Goal: Task Accomplishment & Management: Complete application form

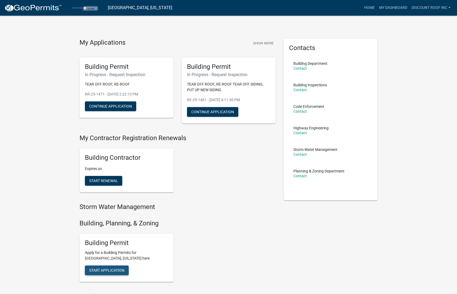
click at [111, 269] on span "Start Application" at bounding box center [106, 270] width 35 height 4
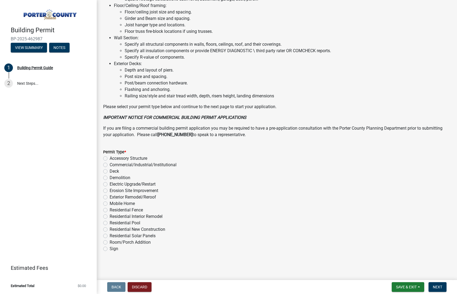
scroll to position [327, 0]
click at [149, 195] on label "Exterior Remodel/Reroof" at bounding box center [133, 197] width 47 height 6
click at [113, 195] on input "Exterior Remodel/Reroof" at bounding box center [111, 195] width 3 height 3
radio input "true"
click at [436, 283] on button "Next" at bounding box center [438, 287] width 18 height 10
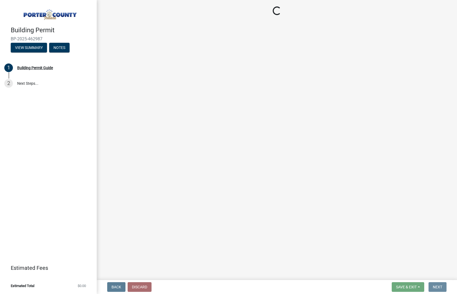
scroll to position [0, 0]
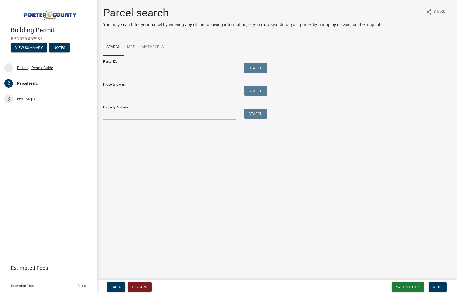
click at [115, 90] on input "Property Owner:" at bounding box center [169, 91] width 133 height 11
click at [122, 119] on input "Property Address:" at bounding box center [169, 114] width 133 height 11
paste input "403 Sassafras Dr"
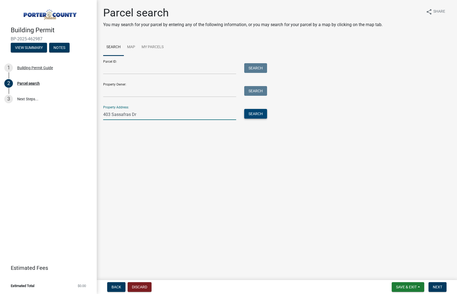
type input "403 Sassafras Dr"
click at [251, 116] on button "Search" at bounding box center [255, 114] width 23 height 10
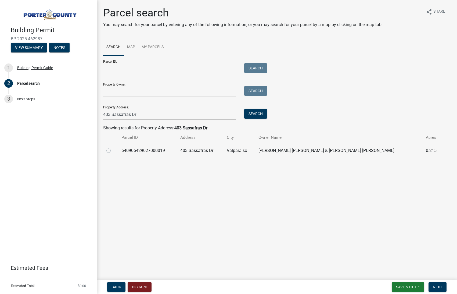
click at [113, 147] on label at bounding box center [113, 147] width 0 height 0
click at [113, 151] on input "radio" at bounding box center [114, 148] width 3 height 3
radio input "true"
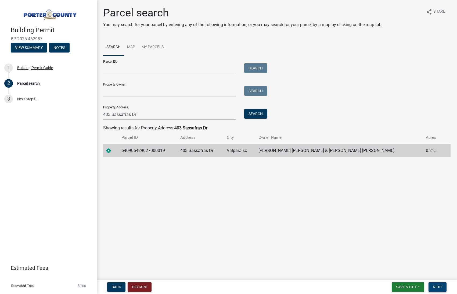
click at [436, 284] on button "Next" at bounding box center [438, 287] width 18 height 10
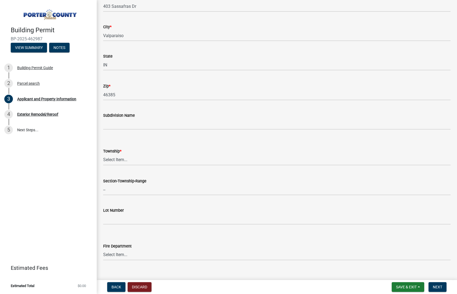
scroll to position [115, 0]
select select "4e6cbcac-7d48-4f78-b019-902ed53214cd"
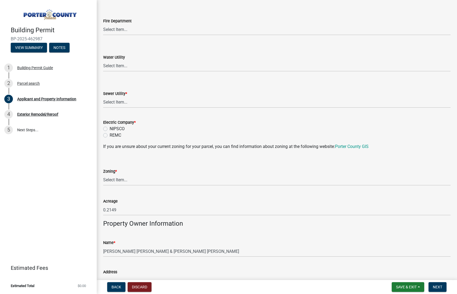
scroll to position [353, 0]
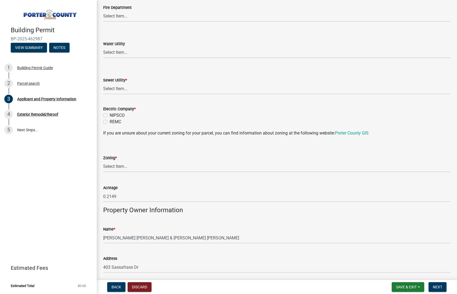
drag, startPoint x: 119, startPoint y: 114, endPoint x: 120, endPoint y: 104, distance: 9.7
click at [119, 114] on label "NIPSCO" at bounding box center [117, 115] width 15 height 6
click at [113, 114] on input "NIPSCO" at bounding box center [111, 113] width 3 height 3
radio input "true"
select select "0ba2db78-5dbf-43b9-a42c-6cccc1e5ba15"
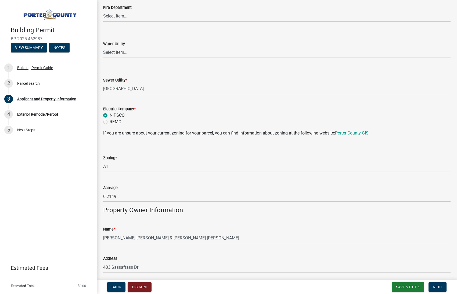
select select "271bd504-2c49-4a3f-937e-0db1d3436bac"
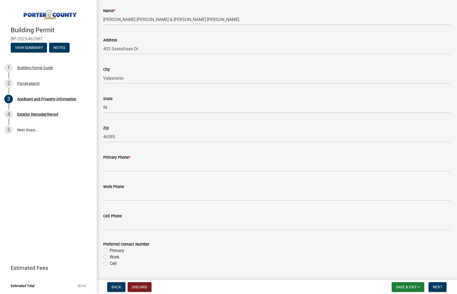
scroll to position [595, 0]
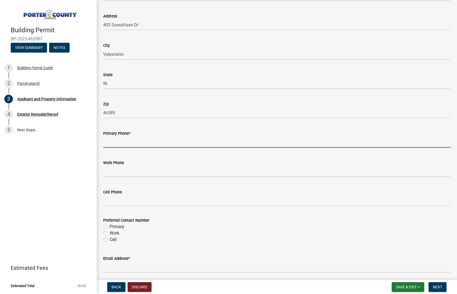
click at [124, 146] on input "Primary Phone *" at bounding box center [277, 142] width 348 height 11
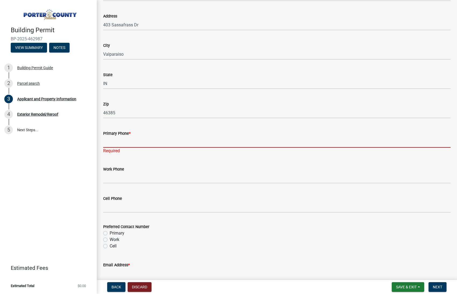
paste input "tel:(708)%20305-7537"
type input "tel:(708)%20305-7537"
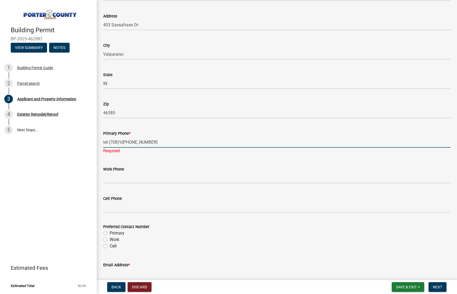
drag, startPoint x: 106, startPoint y: 141, endPoint x: 72, endPoint y: 141, distance: 34.2
click at [72, 141] on div "Building Permit BP-2025-462987 View Summary Notes 1 Building Permit Guide 2 Par…" at bounding box center [228, 147] width 457 height 294
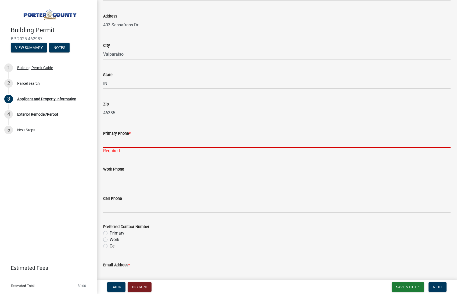
paste input "[PHONE_NUMBER]"
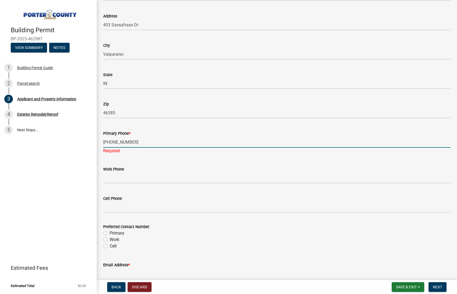
type input "[PHONE_NUMBER]"
click at [113, 232] on div "Preferred Contact Number Primary Work Cell" at bounding box center [277, 236] width 348 height 26
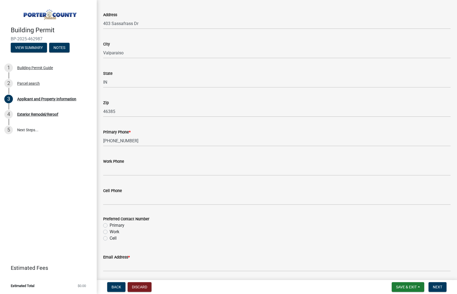
drag, startPoint x: 116, startPoint y: 229, endPoint x: 119, endPoint y: 223, distance: 6.4
click at [117, 229] on label "Work" at bounding box center [115, 232] width 10 height 6
click at [113, 229] on input "Work" at bounding box center [111, 230] width 3 height 3
radio input "true"
click at [119, 223] on label "Primary" at bounding box center [117, 225] width 15 height 6
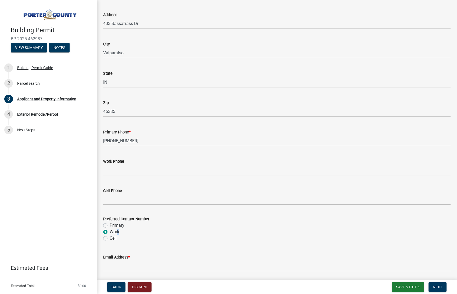
click at [113, 223] on input "Primary" at bounding box center [111, 223] width 3 height 3
radio input "true"
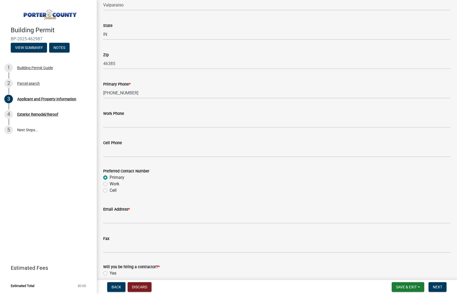
scroll to position [647, 0]
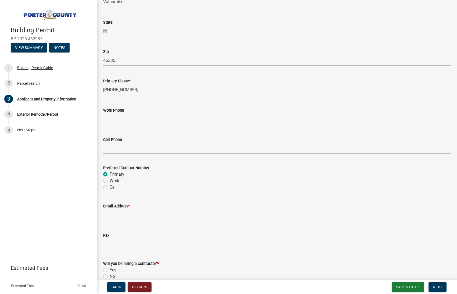
click at [122, 213] on input "Email Address *" at bounding box center [277, 214] width 348 height 11
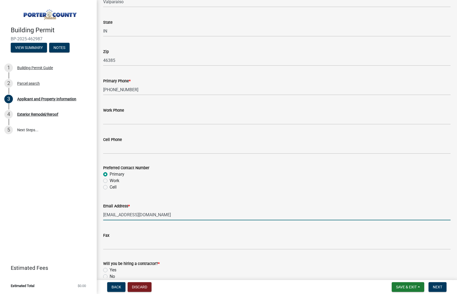
type input "[EMAIL_ADDRESS][DOMAIN_NAME]"
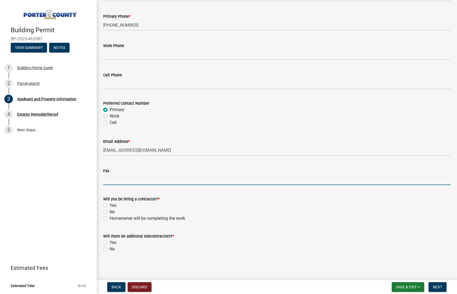
scroll to position [712, 0]
drag, startPoint x: 114, startPoint y: 207, endPoint x: 115, endPoint y: 212, distance: 5.7
click at [114, 207] on label "Yes" at bounding box center [113, 206] width 7 height 6
click at [113, 206] on input "Yes" at bounding box center [111, 204] width 3 height 3
radio input "true"
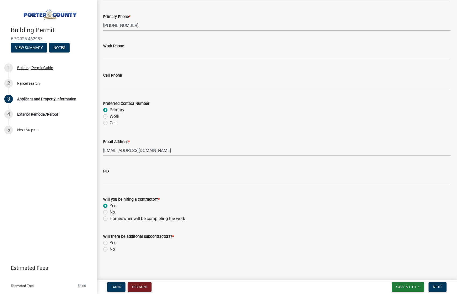
click at [114, 247] on label "No" at bounding box center [112, 249] width 5 height 6
click at [113, 247] on input "No" at bounding box center [111, 247] width 3 height 3
radio input "true"
click at [436, 288] on span "Next" at bounding box center [437, 287] width 9 height 4
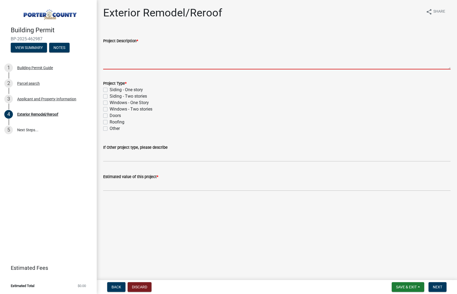
click at [127, 54] on textarea "Project Description *" at bounding box center [277, 56] width 348 height 25
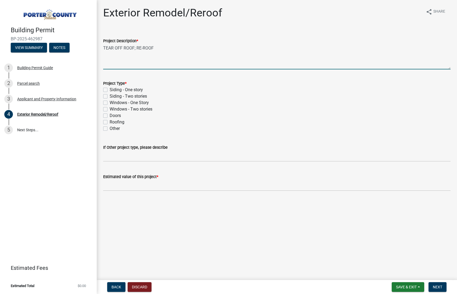
type textarea "TEAR OFF ROOF; RE-ROOF"
click at [118, 122] on label "Roofing" at bounding box center [117, 122] width 15 height 6
click at [113, 122] on input "Roofing" at bounding box center [111, 120] width 3 height 3
checkbox input "true"
checkbox input "false"
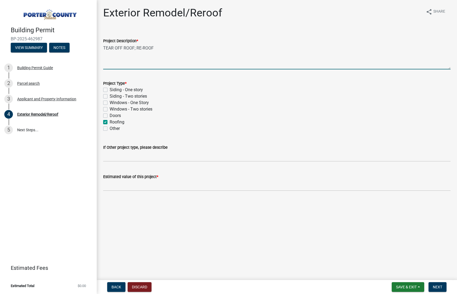
checkbox input "false"
checkbox input "true"
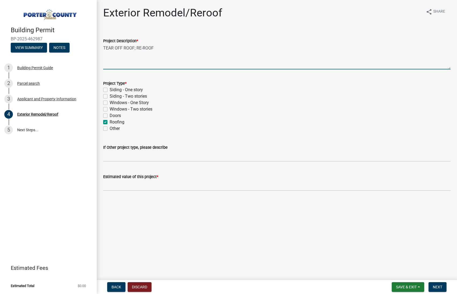
checkbox input "false"
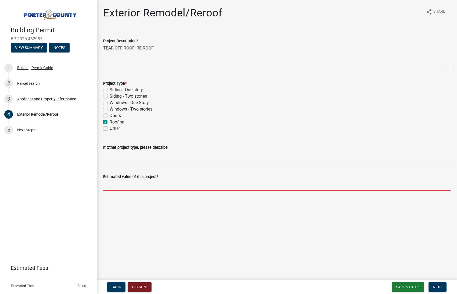
click at [143, 189] on input "text" at bounding box center [277, 185] width 348 height 11
paste input "11,967.83"
type input "11967.83"
click at [446, 288] on button "Next" at bounding box center [438, 287] width 18 height 10
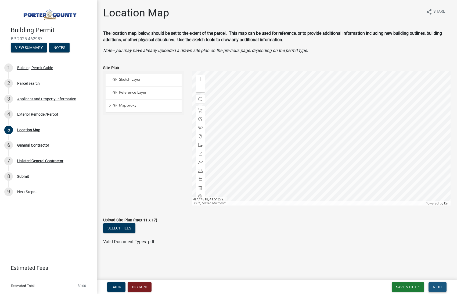
click at [438, 287] on span "Next" at bounding box center [437, 287] width 9 height 4
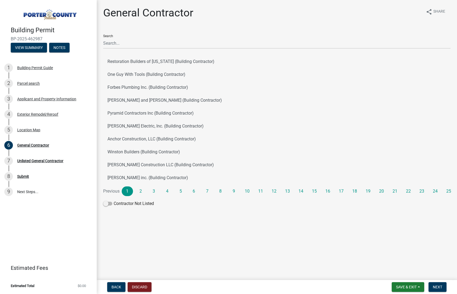
click at [112, 51] on div "Search Restoration Builders of Illinois (Building Contractor) One Guy With Tool…" at bounding box center [277, 119] width 348 height 179
click at [115, 46] on input "Search" at bounding box center [277, 43] width 348 height 11
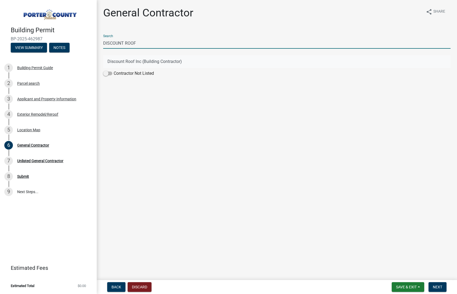
type input "DISCOUNT ROOF"
click at [127, 56] on button "Discount Roof Inc (Building Contractor)" at bounding box center [277, 61] width 348 height 13
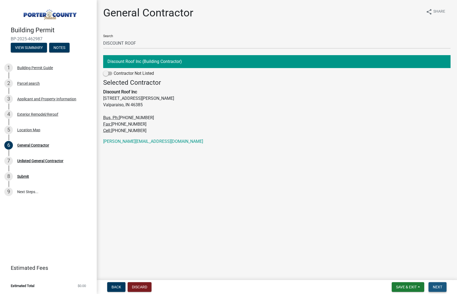
click at [441, 284] on button "Next" at bounding box center [438, 287] width 18 height 10
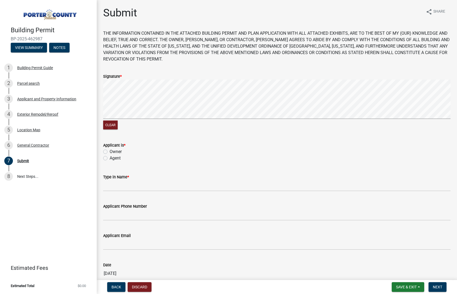
click at [135, 119] on signature-pad at bounding box center [277, 100] width 348 height 41
click at [115, 158] on label "Agent" at bounding box center [115, 158] width 11 height 6
click at [113, 158] on input "Agent" at bounding box center [111, 156] width 3 height 3
radio input "true"
click at [125, 188] on input "Type in Name *" at bounding box center [277, 185] width 348 height 11
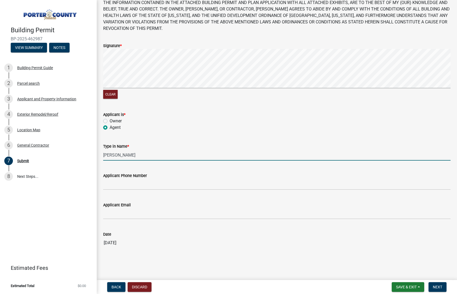
scroll to position [30, 0]
type input "[PERSON_NAME]"
click at [141, 181] on input "Applicant Phone Number" at bounding box center [277, 184] width 348 height 11
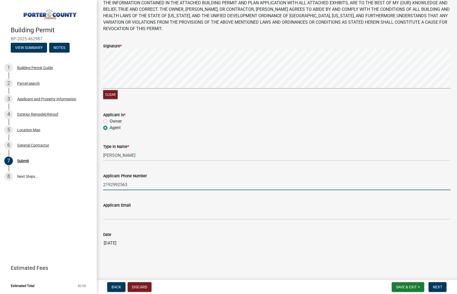
type input "2192992563"
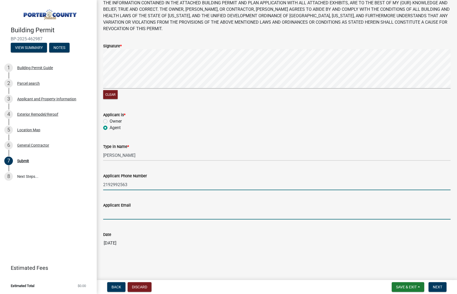
click at [144, 214] on input "Applicant Email" at bounding box center [277, 213] width 348 height 11
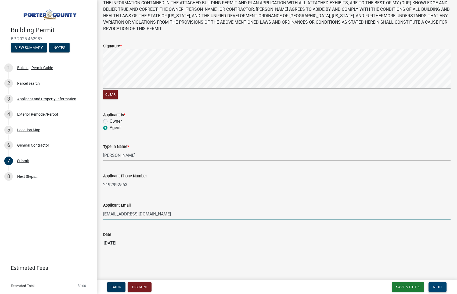
type input "[EMAIL_ADDRESS][DOMAIN_NAME]"
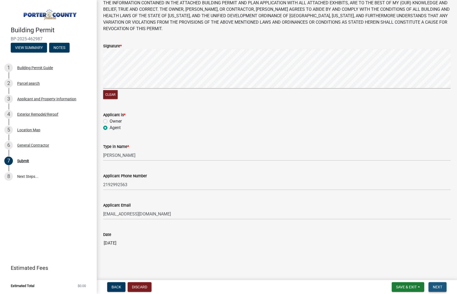
click at [434, 285] on span "Next" at bounding box center [437, 287] width 9 height 4
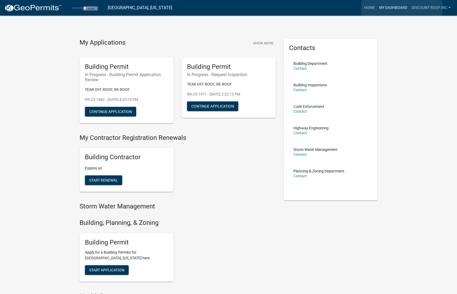
click at [402, 8] on link "My Dashboard" at bounding box center [393, 8] width 33 height 10
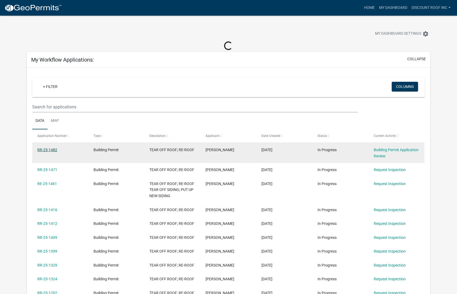
click at [51, 150] on link "RR-25-1482" at bounding box center [47, 150] width 20 height 4
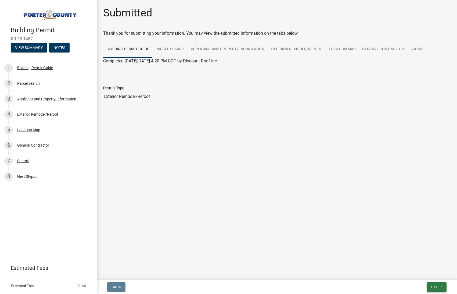
click at [437, 286] on span "Exit" at bounding box center [436, 287] width 8 height 4
drag, startPoint x: 270, startPoint y: 170, endPoint x: 266, endPoint y: 165, distance: 6.5
click at [270, 170] on main "Submitted Thank you for submitting your information. You may view the submitted…" at bounding box center [277, 139] width 361 height 278
click at [413, 47] on link "Submit" at bounding box center [418, 49] width 20 height 17
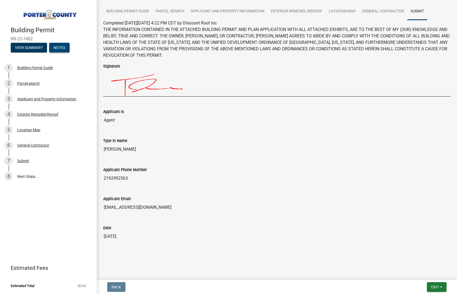
click at [59, 45] on button "Notes" at bounding box center [59, 48] width 20 height 10
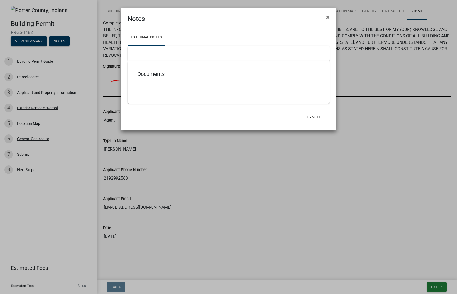
click at [148, 50] on div at bounding box center [229, 53] width 202 height 15
drag, startPoint x: 155, startPoint y: 78, endPoint x: 157, endPoint y: 90, distance: 11.7
click at [155, 79] on div "Documents" at bounding box center [228, 74] width 191 height 17
click at [157, 90] on ul at bounding box center [228, 92] width 191 height 4
drag, startPoint x: 150, startPoint y: 81, endPoint x: 153, endPoint y: 64, distance: 17.4
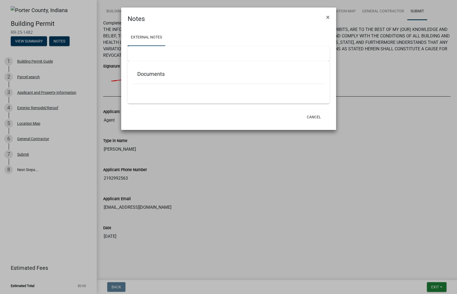
click at [151, 78] on div "Documents" at bounding box center [228, 74] width 191 height 17
click at [154, 49] on div at bounding box center [229, 53] width 202 height 15
click at [151, 40] on link "External Notes" at bounding box center [147, 37] width 38 height 17
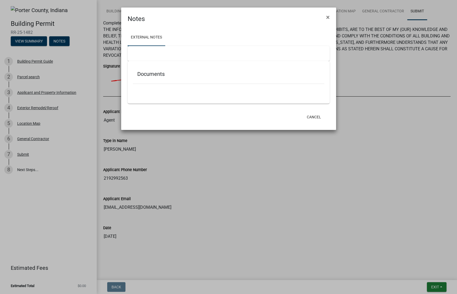
click at [151, 40] on link "External Notes" at bounding box center [147, 37] width 38 height 17
drag, startPoint x: 158, startPoint y: 50, endPoint x: 157, endPoint y: 56, distance: 5.5
click at [158, 51] on div at bounding box center [229, 53] width 202 height 15
click at [153, 59] on div at bounding box center [229, 53] width 202 height 15
click at [150, 68] on div "Documents" at bounding box center [229, 82] width 202 height 42
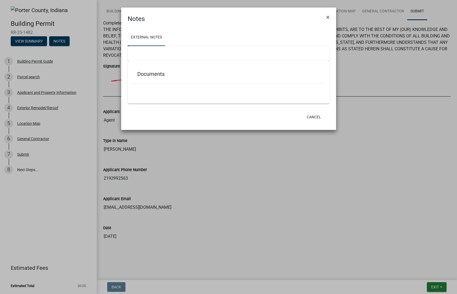
drag, startPoint x: 174, startPoint y: 82, endPoint x: 190, endPoint y: 83, distance: 16.1
click at [180, 83] on div "Documents" at bounding box center [228, 74] width 191 height 17
drag, startPoint x: 190, startPoint y: 83, endPoint x: 200, endPoint y: 83, distance: 10.0
click at [195, 83] on div "Documents" at bounding box center [228, 74] width 191 height 17
drag, startPoint x: 239, startPoint y: 73, endPoint x: 295, endPoint y: 42, distance: 64.5
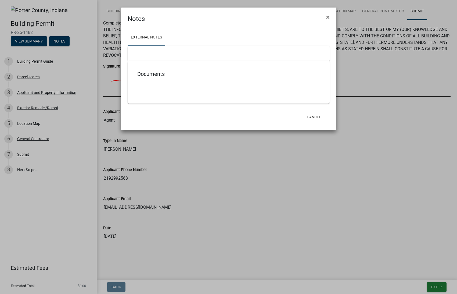
click at [245, 70] on div "Documents" at bounding box center [228, 74] width 191 height 17
click at [328, 19] on span "×" at bounding box center [328, 17] width 3 height 8
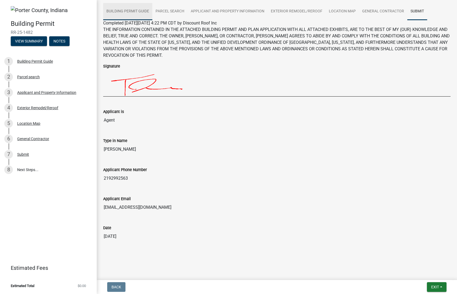
click at [128, 12] on link "Building Permit Guide" at bounding box center [127, 11] width 49 height 17
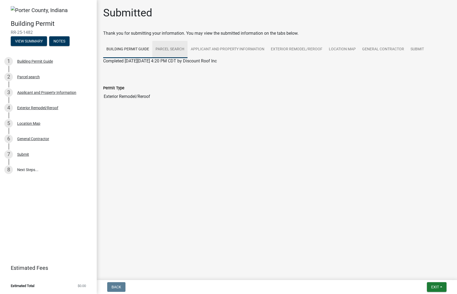
click at [172, 46] on link "Parcel search" at bounding box center [169, 49] width 35 height 17
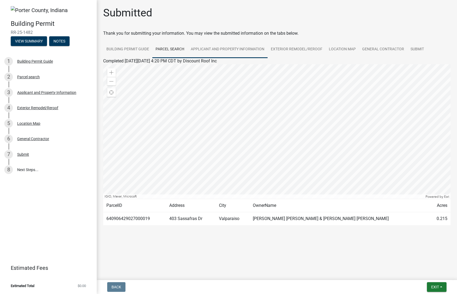
click at [234, 46] on link "Applicant and Property Information" at bounding box center [228, 49] width 80 height 17
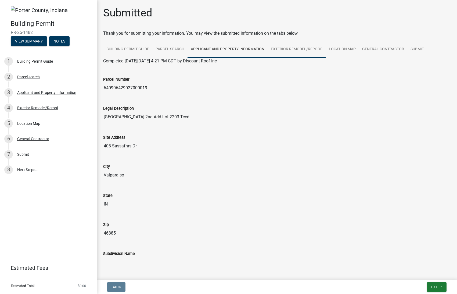
click at [291, 44] on link "Exterior Remodel/Reroof" at bounding box center [297, 49] width 58 height 17
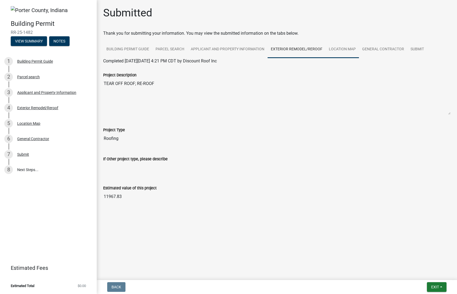
click at [327, 47] on link "Location Map" at bounding box center [342, 49] width 33 height 17
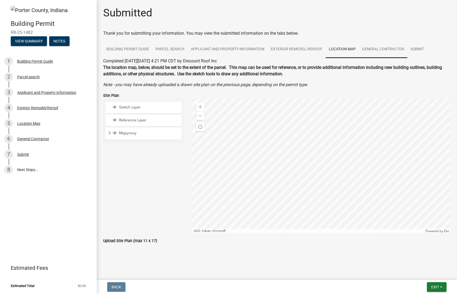
click at [384, 44] on link "General Contractor" at bounding box center [383, 49] width 48 height 17
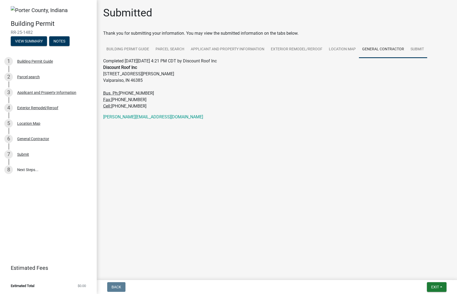
click at [416, 47] on link "Submit" at bounding box center [418, 49] width 20 height 17
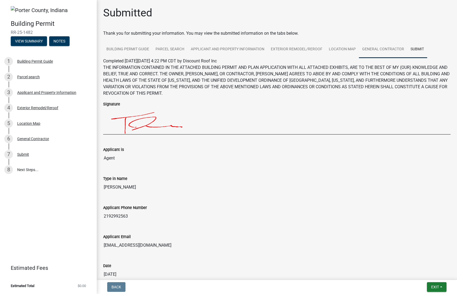
click at [388, 44] on link "General Contractor" at bounding box center [383, 49] width 48 height 17
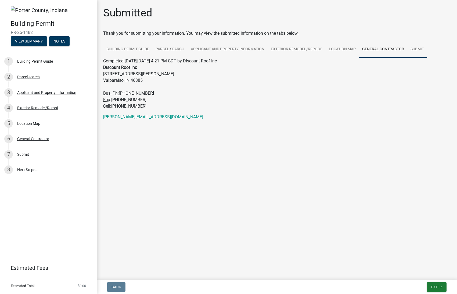
click at [412, 44] on link "Submit" at bounding box center [418, 49] width 20 height 17
